Goal: Information Seeking & Learning: Learn about a topic

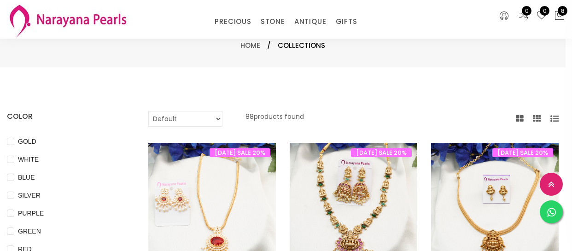
select select "INR"
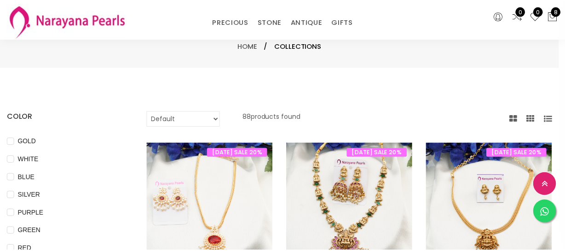
scroll to position [125, 0]
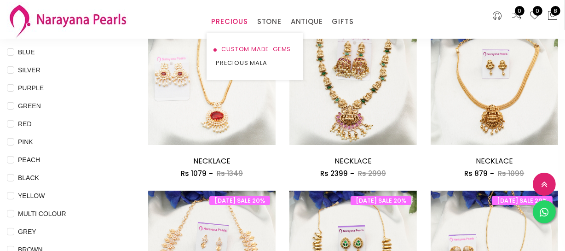
click at [239, 44] on link "CUSTOM MADE-GEMS" at bounding box center [255, 49] width 78 height 14
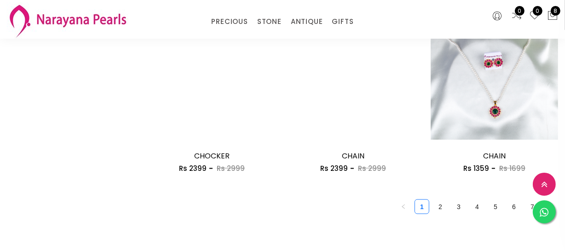
scroll to position [1256, 0]
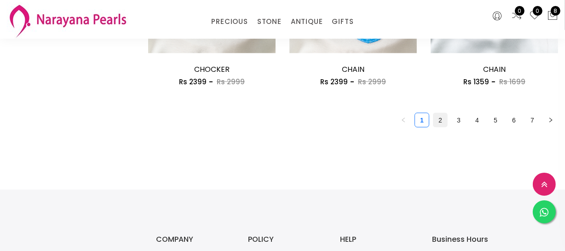
click at [439, 121] on link "2" at bounding box center [441, 120] width 14 height 14
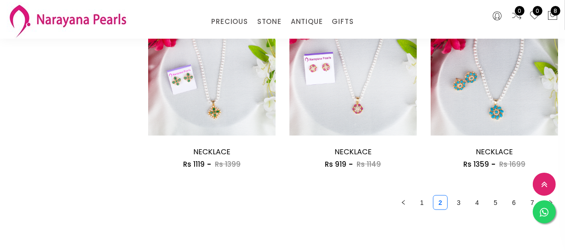
scroll to position [1256, 0]
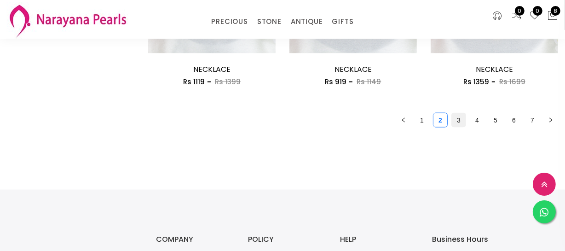
click at [460, 125] on link "3" at bounding box center [459, 120] width 14 height 14
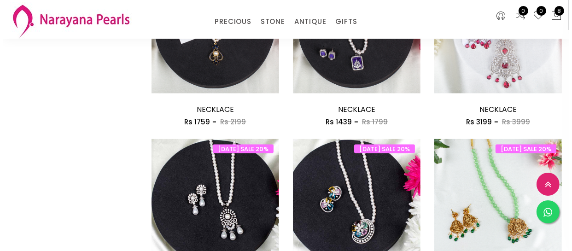
scroll to position [1004, 0]
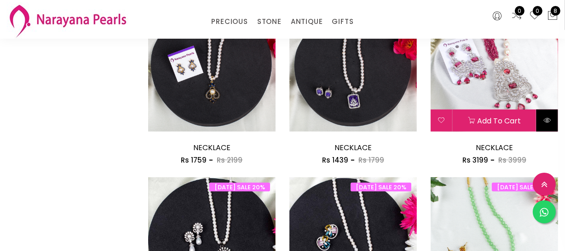
click at [549, 121] on icon at bounding box center [547, 119] width 7 height 7
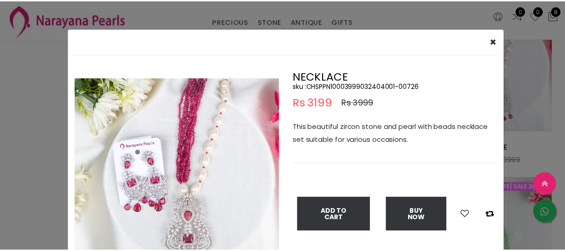
scroll to position [41, 0]
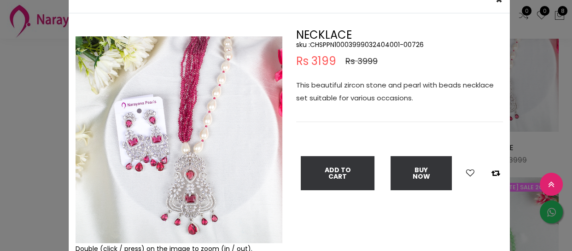
click at [10, 135] on div "× Close Double (click / press) on the image to zoom (in / out). NECKLACE sku : …" at bounding box center [286, 125] width 572 height 251
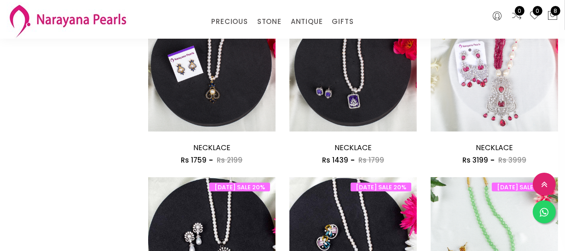
scroll to position [1214, 0]
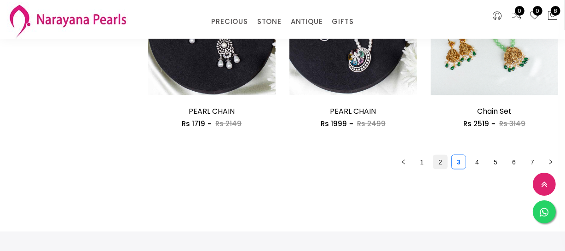
click at [445, 162] on link "2" at bounding box center [441, 162] width 14 height 14
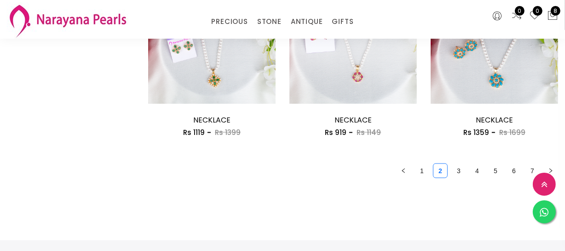
scroll to position [1256, 0]
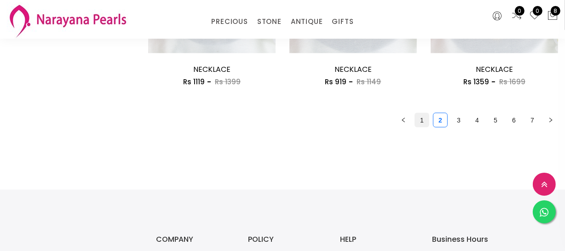
click at [421, 120] on link "1" at bounding box center [422, 120] width 14 height 14
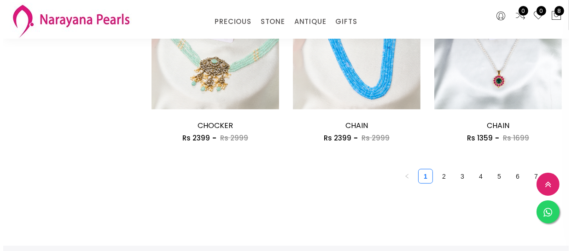
scroll to position [1214, 0]
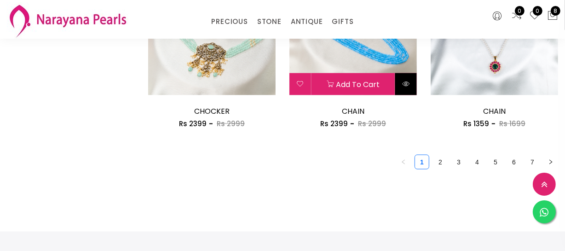
click at [412, 92] on button at bounding box center [407, 84] width 22 height 22
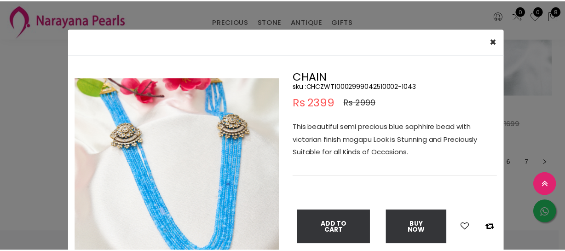
scroll to position [41, 0]
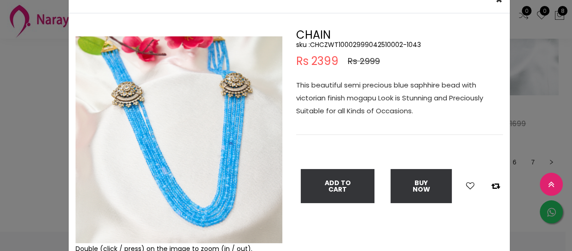
click at [35, 170] on div "× Close Double (click / press) on the image to zoom (in / out). CHAIN sku : CHC…" at bounding box center [286, 125] width 572 height 251
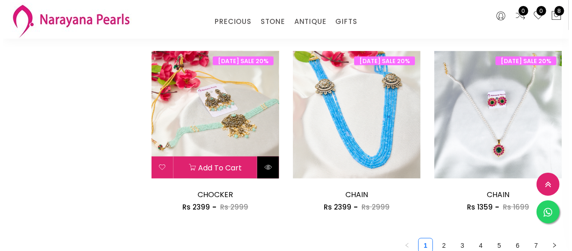
scroll to position [1130, 0]
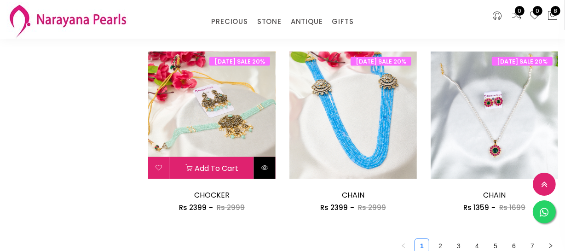
click at [268, 162] on button at bounding box center [265, 168] width 22 height 22
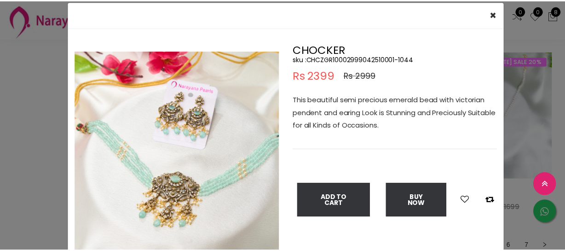
scroll to position [41, 0]
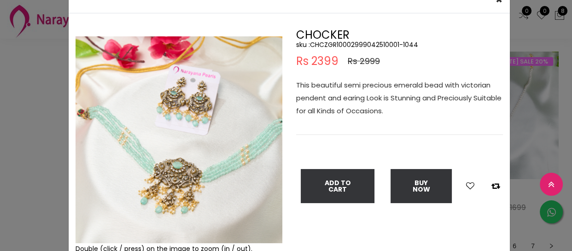
click at [29, 151] on div "× Close Double (click / press) on the image to zoom (in / out). CHOCKER sku : C…" at bounding box center [286, 125] width 572 height 251
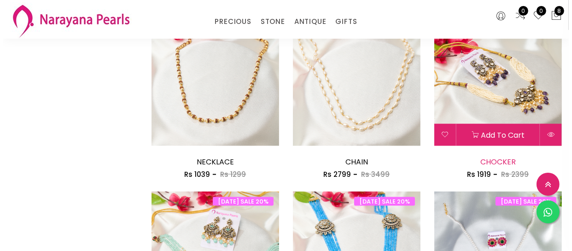
scroll to position [1004, 0]
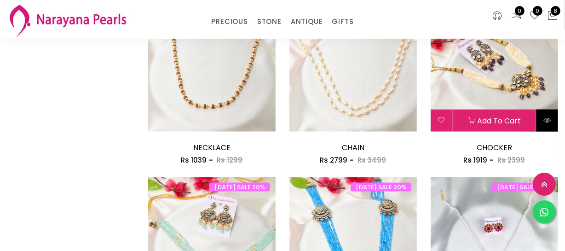
click at [551, 119] on icon at bounding box center [547, 119] width 7 height 7
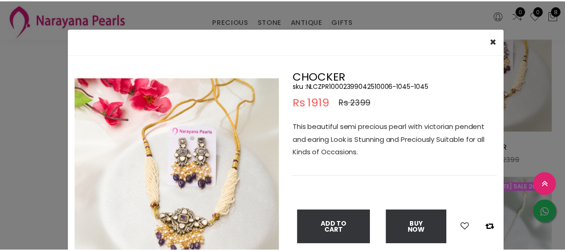
scroll to position [41, 0]
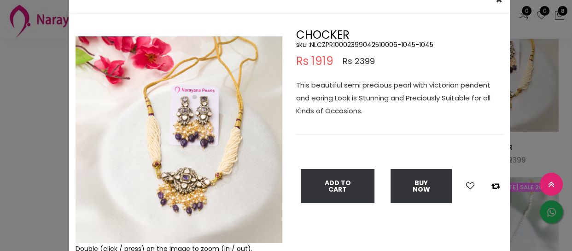
drag, startPoint x: 14, startPoint y: 109, endPoint x: 8, endPoint y: 111, distance: 6.6
click at [15, 110] on div "× Close Double (click / press) on the image to zoom (in / out). CHOCKER sku : N…" at bounding box center [286, 125] width 572 height 251
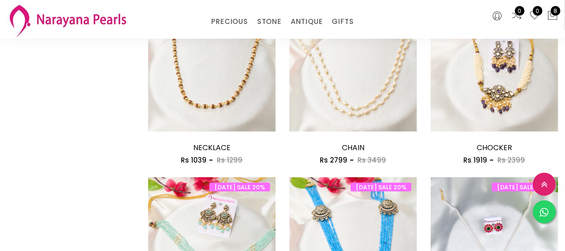
scroll to position [1256, 0]
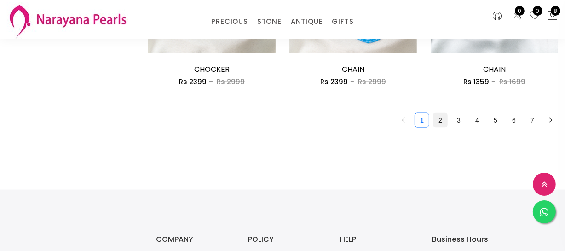
click at [438, 124] on link "2" at bounding box center [441, 120] width 14 height 14
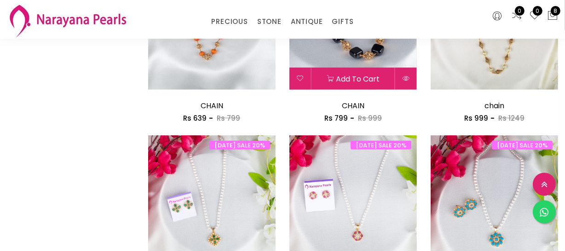
scroll to position [1256, 0]
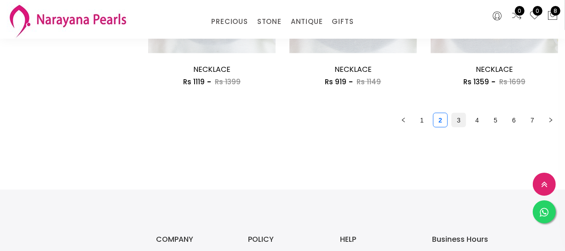
click at [465, 117] on link "3" at bounding box center [459, 120] width 14 height 14
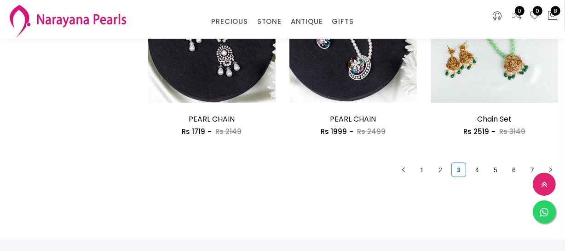
scroll to position [1214, 0]
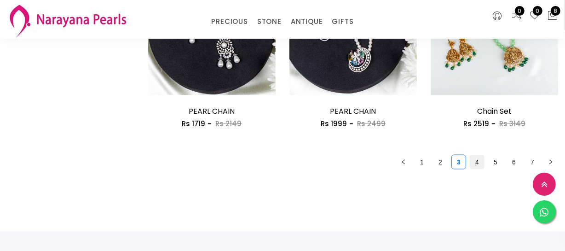
click at [483, 162] on link "4" at bounding box center [478, 162] width 14 height 14
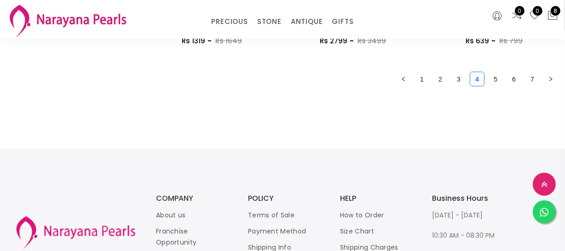
scroll to position [1298, 0]
click at [497, 79] on link "5" at bounding box center [496, 78] width 14 height 14
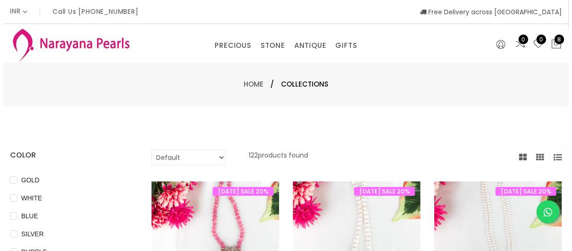
scroll to position [167, 0]
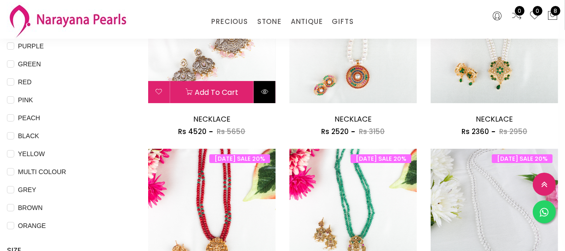
click at [271, 89] on button at bounding box center [265, 92] width 22 height 22
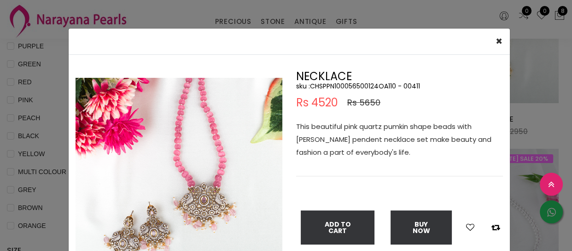
scroll to position [41, 0]
